Goal: Information Seeking & Learning: Find specific fact

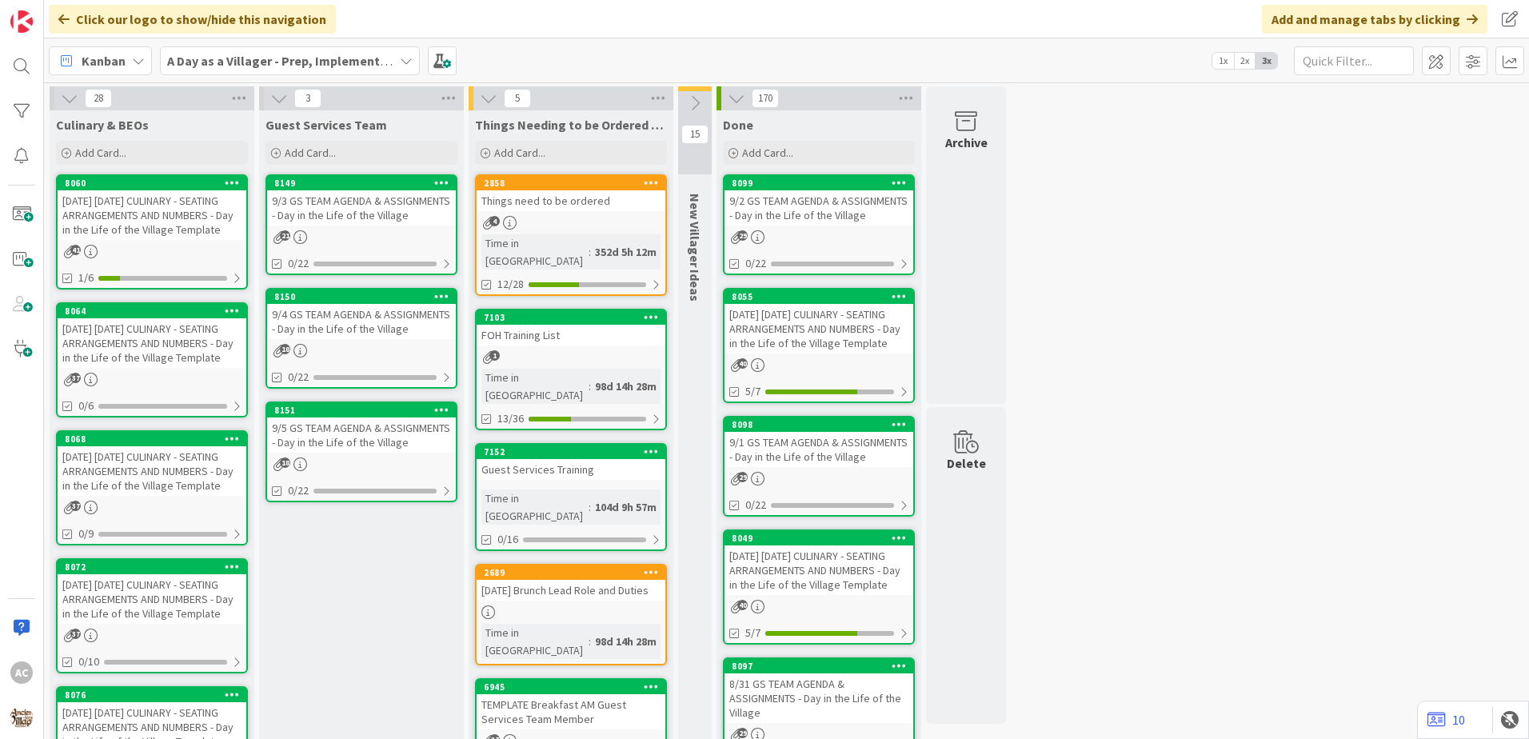
click at [851, 207] on div "9/2 GS TEAM AGENDA & ASSIGNMENTS - Day in the Life of the Village" at bounding box center [818, 207] width 189 height 35
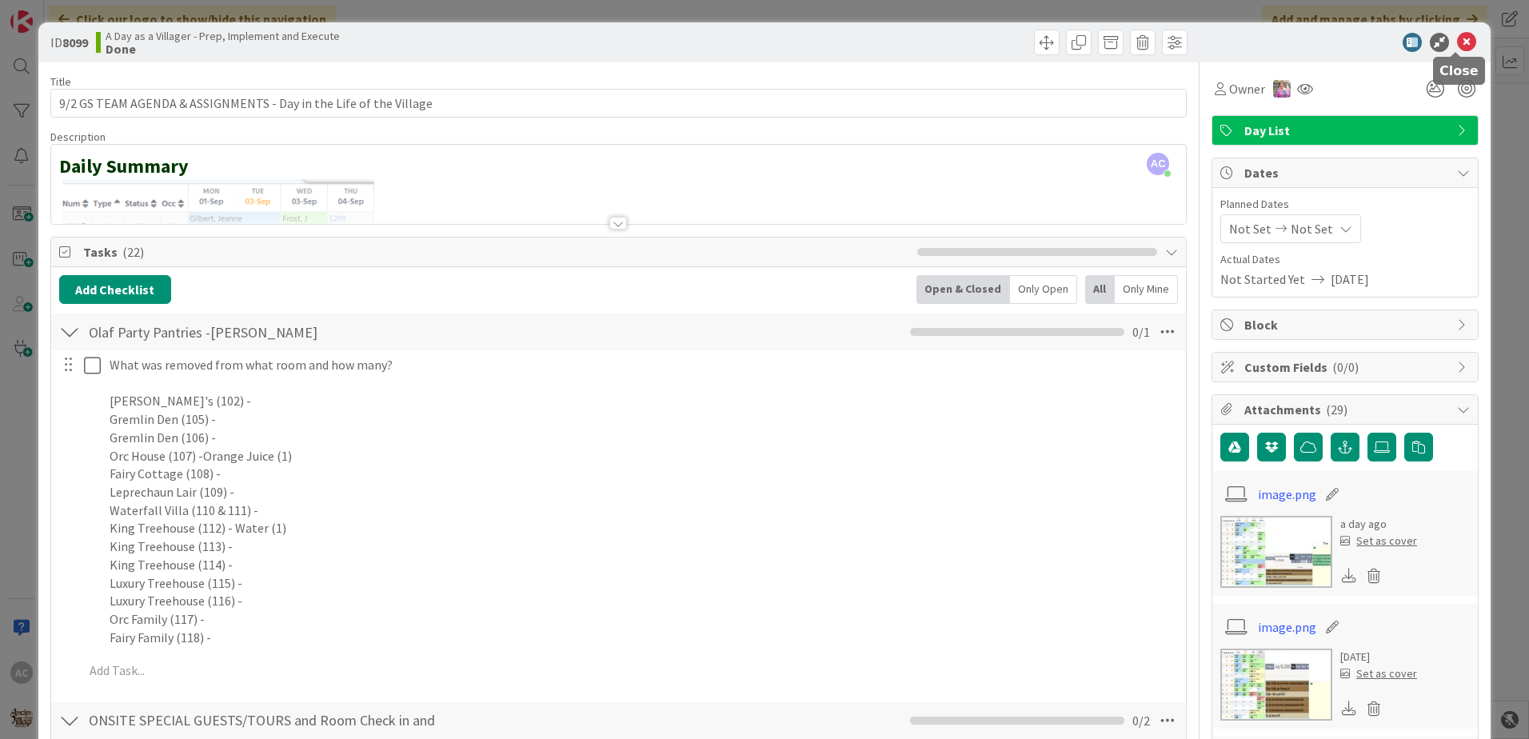
click at [1457, 38] on icon at bounding box center [1466, 42] width 19 height 19
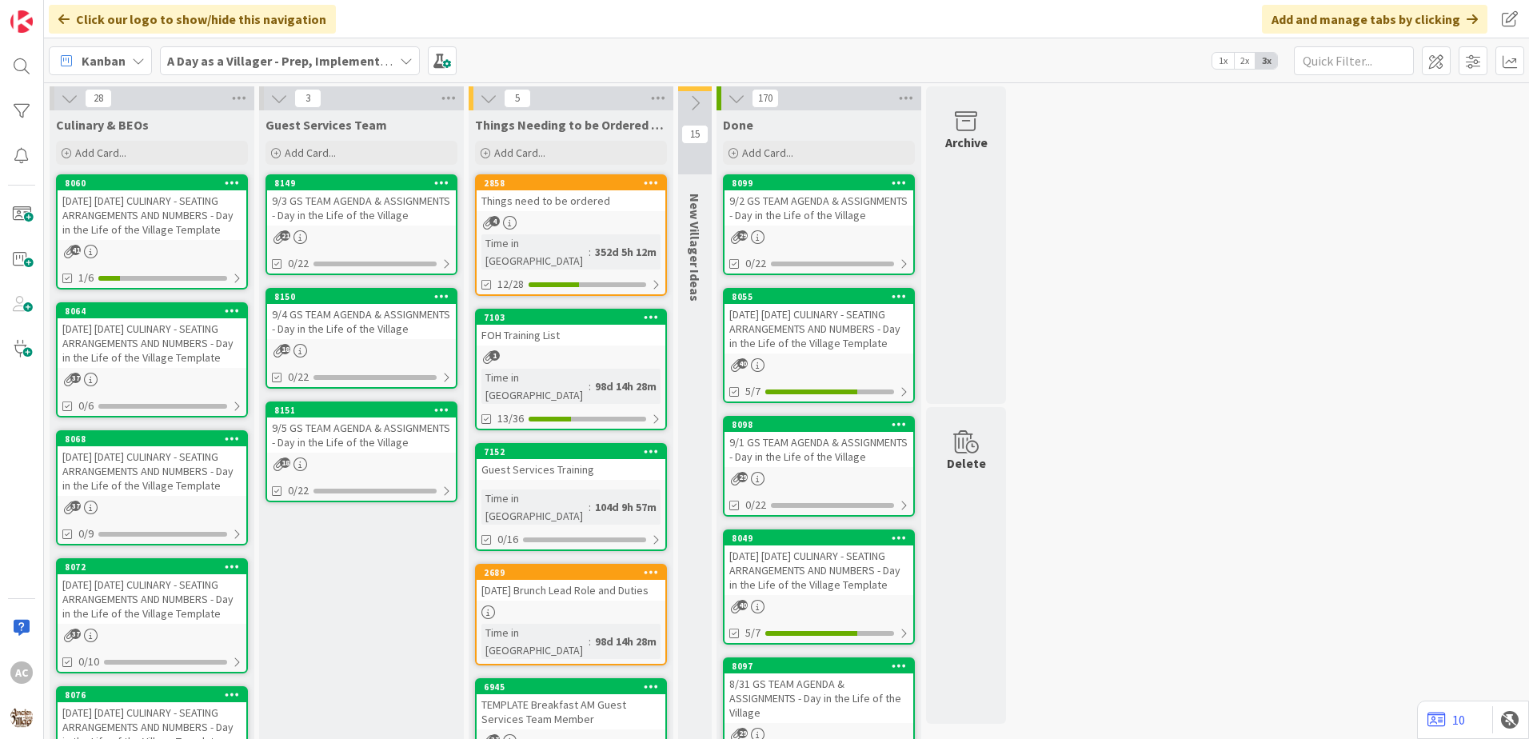
click at [868, 340] on div "[DATE] [DATE] CULINARY - SEATING ARRANGEMENTS AND NUMBERS - Day in the Life of …" at bounding box center [818, 329] width 189 height 50
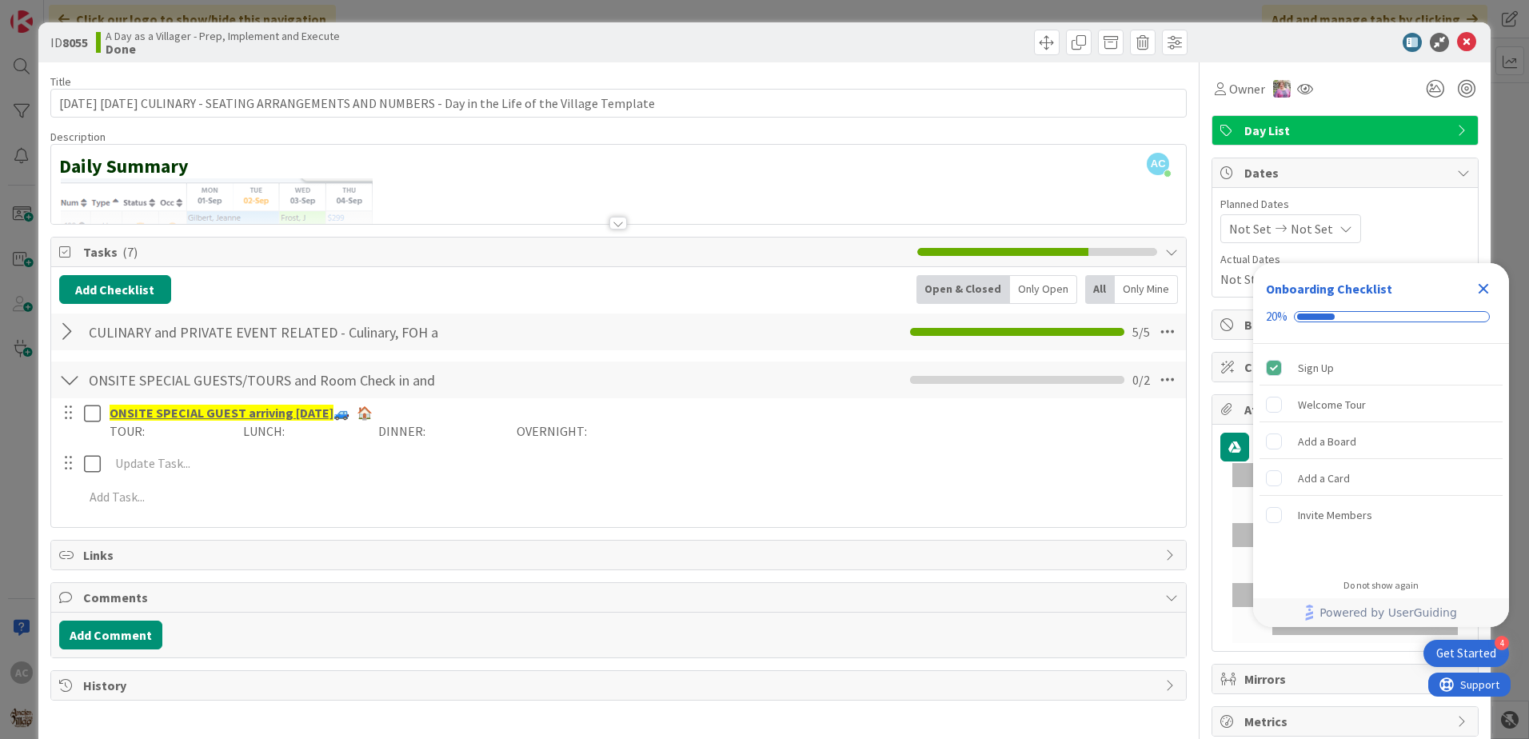
click at [71, 341] on div at bounding box center [69, 331] width 21 height 29
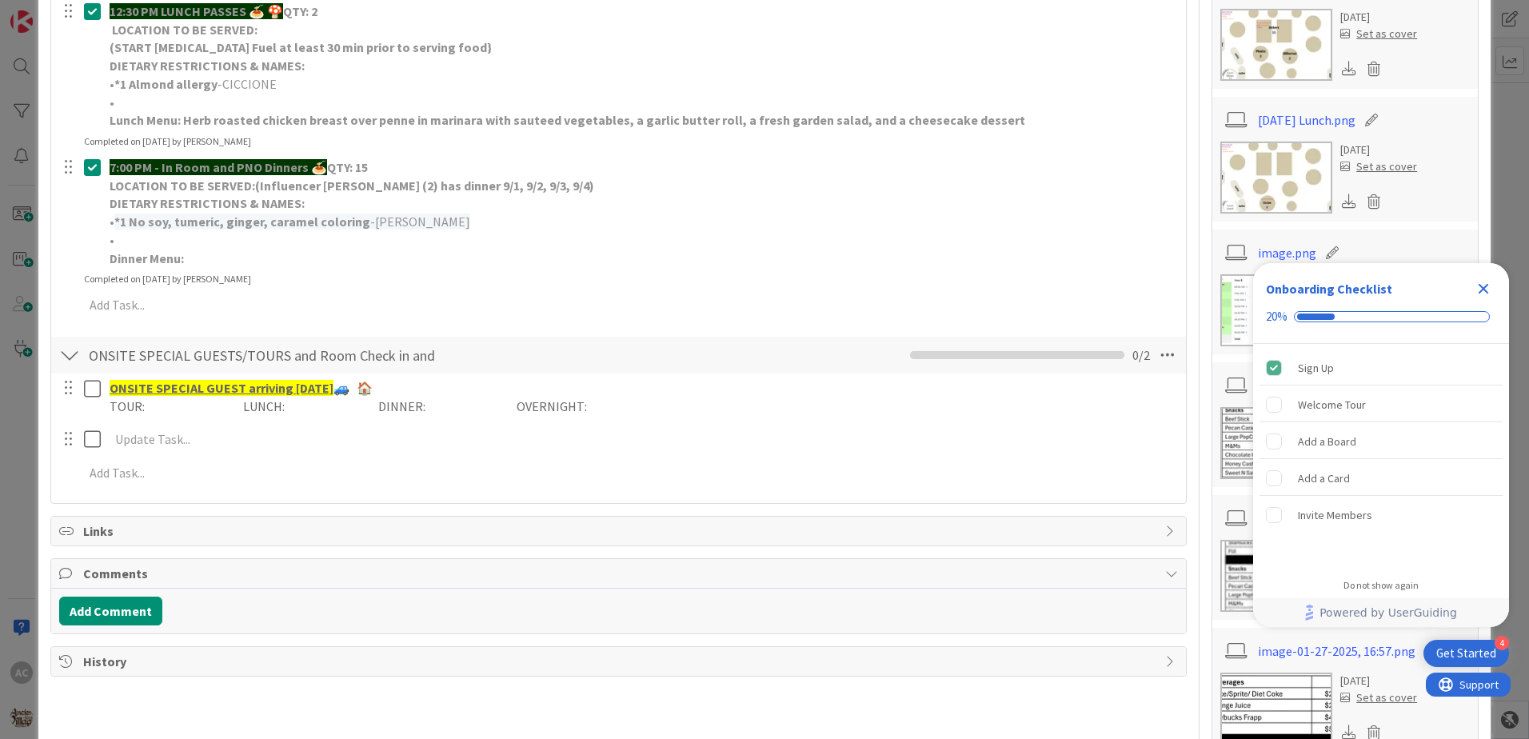
click at [225, 261] on p "Dinner Menu:" at bounding box center [642, 258] width 1065 height 18
click at [191, 257] on p "Dinner Menu:" at bounding box center [642, 258] width 1065 height 18
click at [207, 265] on p "Dinner Menu:" at bounding box center [642, 258] width 1065 height 18
click at [209, 261] on p "Dinner Menu:" at bounding box center [642, 258] width 1065 height 18
click at [426, 217] on p "• *1 No soy, tumeric, ginger, caramel coloring -[PERSON_NAME]" at bounding box center [642, 222] width 1065 height 18
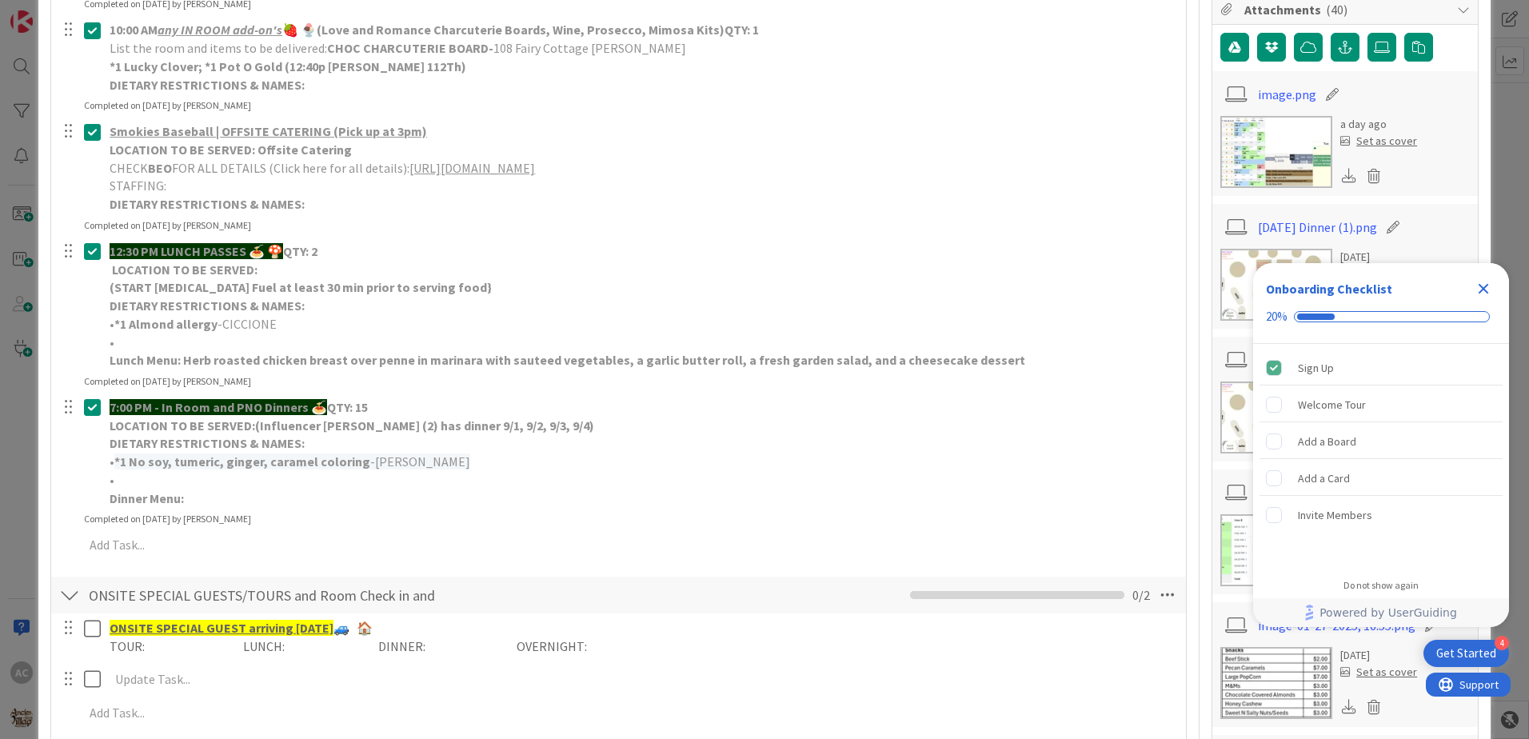
click at [225, 505] on p "Dinner Menu:" at bounding box center [642, 498] width 1065 height 18
click at [220, 497] on p "Dinner Menu:" at bounding box center [642, 498] width 1065 height 18
click at [260, 492] on p "Dinner Menu:" at bounding box center [642, 498] width 1065 height 18
click at [188, 506] on p "Dinner Menu:" at bounding box center [642, 498] width 1065 height 18
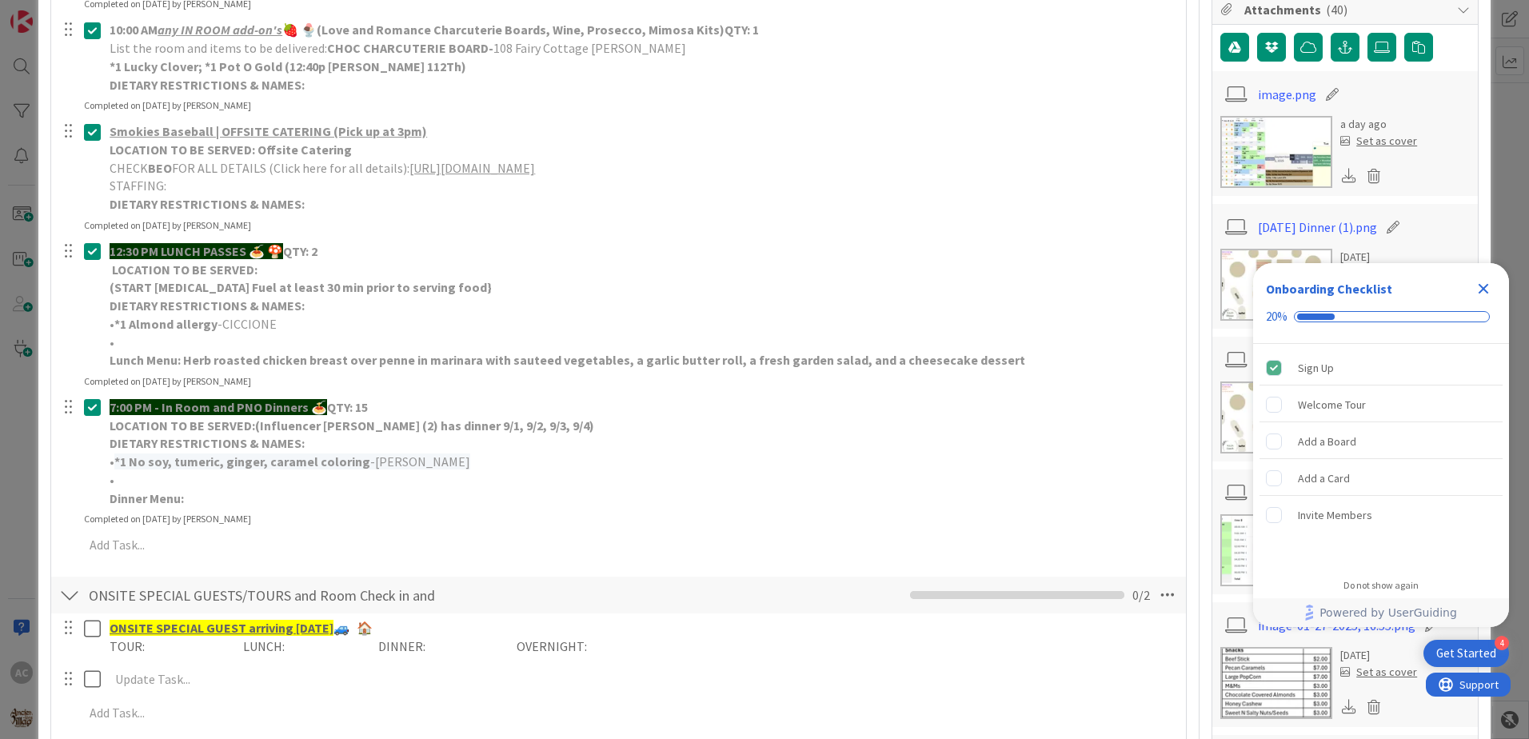
click at [168, 503] on strong "Dinner Menu:" at bounding box center [147, 498] width 74 height 16
click at [334, 442] on p "DIETARY RESTRICTIONS & NAMES:" at bounding box center [642, 443] width 1065 height 18
